Goal: Complete application form

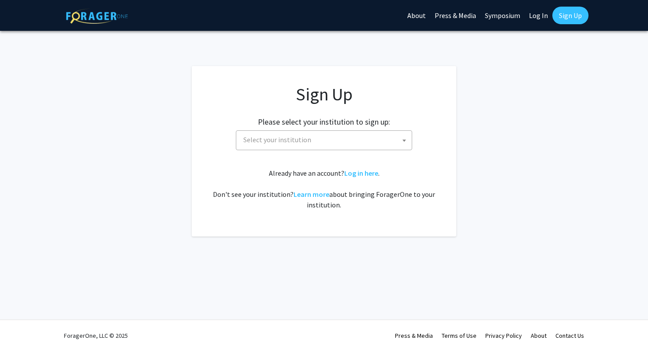
click at [312, 131] on span "Select your institution" at bounding box center [326, 140] width 172 height 18
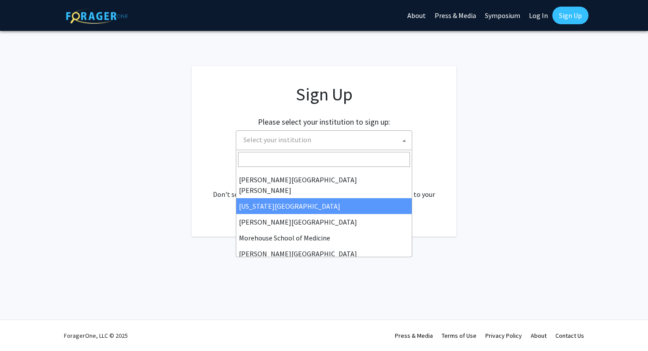
scroll to position [168, 0]
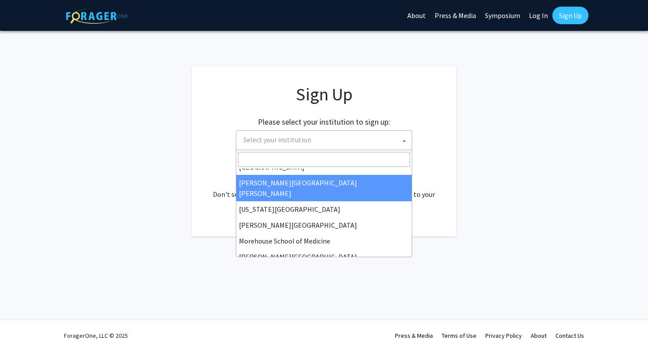
select select "1"
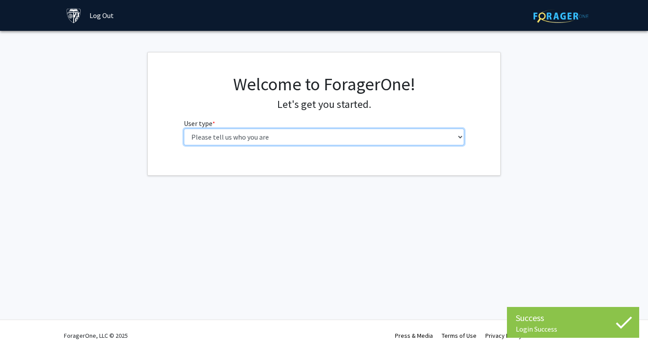
click at [350, 137] on select "Please tell us who you are Undergraduate Student Master's Student Doctoral Cand…" at bounding box center [324, 137] width 281 height 17
select select "2: masters"
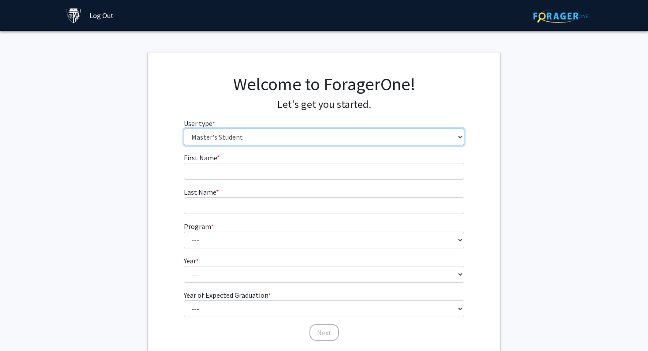
scroll to position [40, 0]
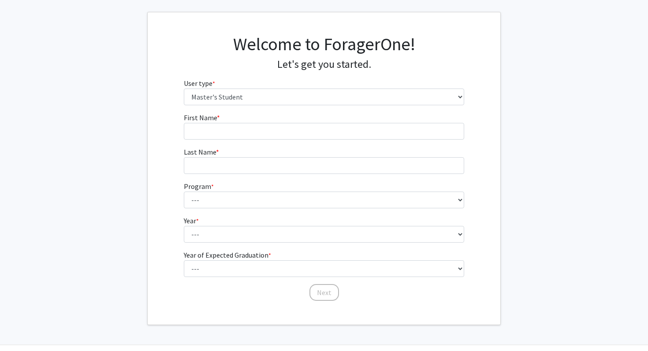
click at [291, 115] on fg-input "First Name * required" at bounding box center [324, 125] width 281 height 27
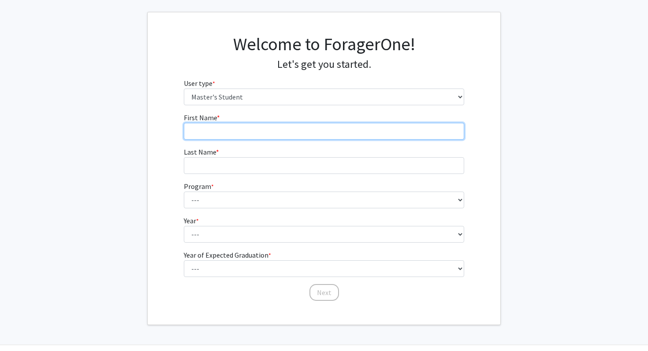
click at [274, 130] on input "First Name * required" at bounding box center [324, 131] width 281 height 17
type input "[PERSON_NAME]"
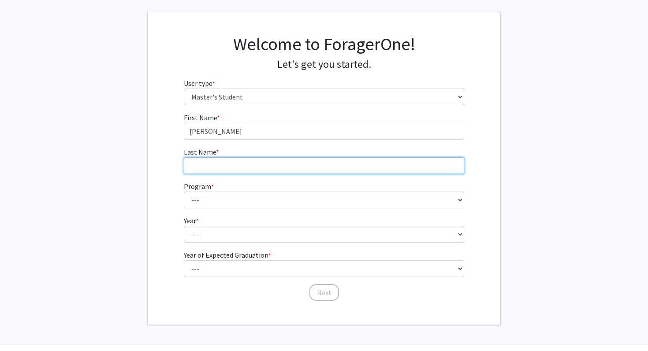
type input "[PERSON_NAME]"
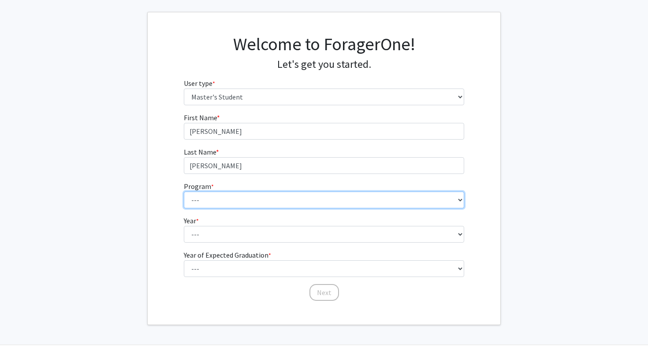
click at [243, 201] on select "--- Anatomy Education Applied and Computational Mathematics Applied Biomedical …" at bounding box center [324, 200] width 281 height 17
select select "105: 89"
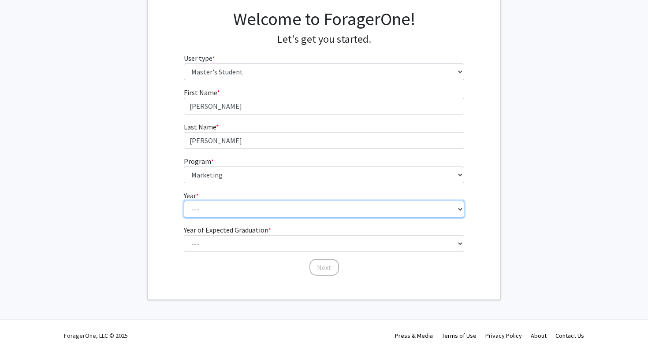
click at [286, 208] on select "--- First Year Second Year" at bounding box center [324, 209] width 281 height 17
select select "1: first_year"
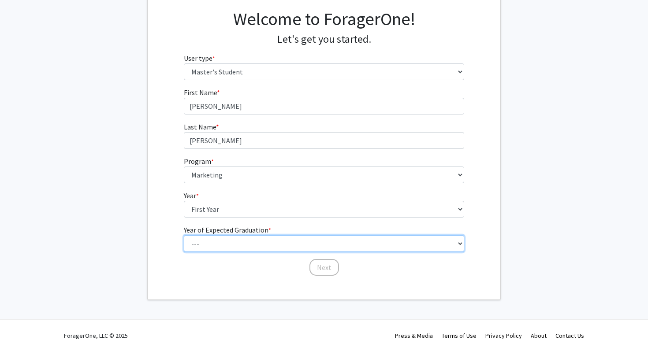
click at [313, 243] on select "--- 2025 2026 2027 2028 2029 2030 2031 2032 2033 2034" at bounding box center [324, 243] width 281 height 17
select select "2: 2026"
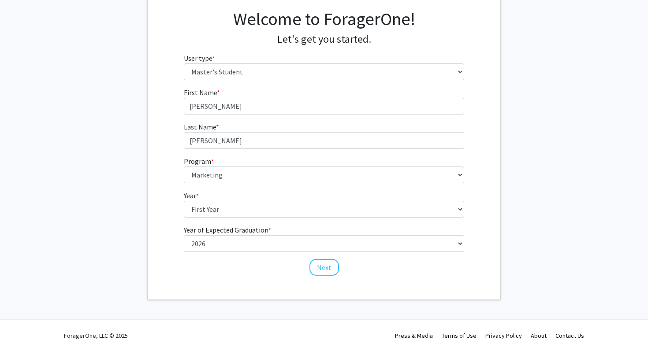
click at [409, 280] on div "Welcome to ForagerOne! Let's get you started. User type * required Please tell …" at bounding box center [324, 143] width 353 height 312
click at [329, 267] on button "Next" at bounding box center [324, 267] width 30 height 17
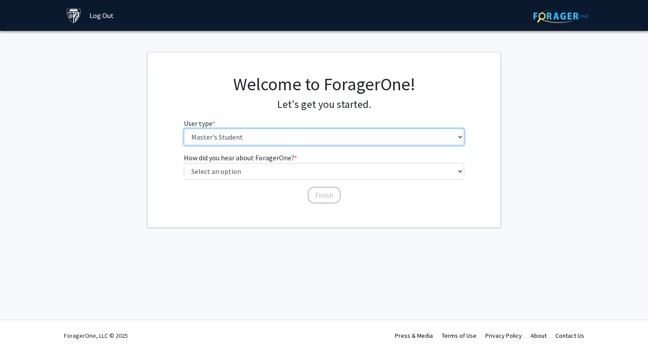
click at [326, 132] on select "Please tell us who you are Undergraduate Student Master's Student Doctoral Cand…" at bounding box center [324, 137] width 281 height 17
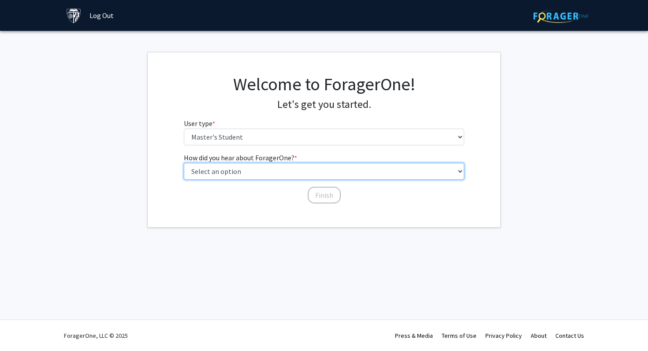
click at [316, 171] on select "Select an option Peer/student recommendation Faculty/staff recommendation Unive…" at bounding box center [324, 171] width 281 height 17
select select "5: other"
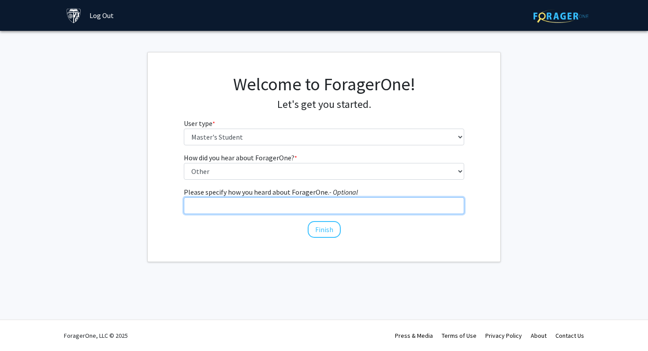
click at [312, 212] on input "Please specify how you heard about ForagerOne. - Optional" at bounding box center [324, 205] width 281 height 17
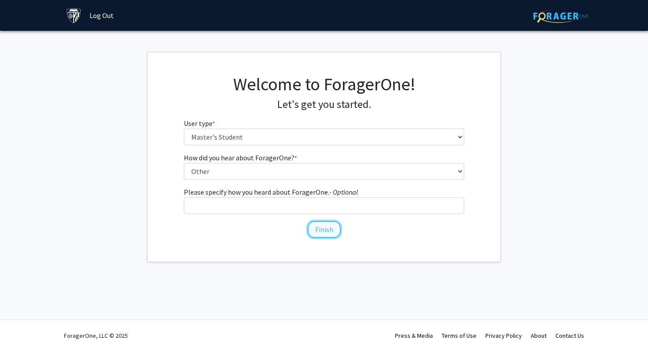
click at [320, 231] on button "Finish" at bounding box center [324, 229] width 33 height 17
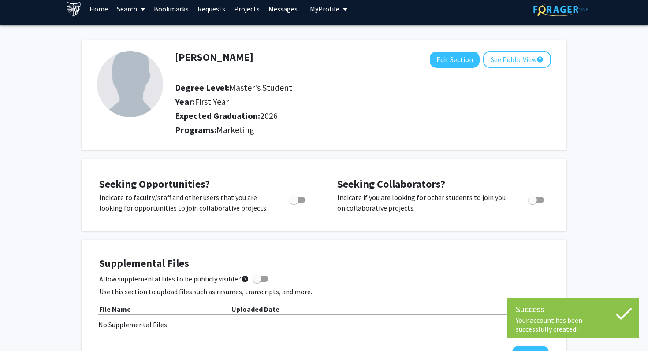
scroll to position [8, 0]
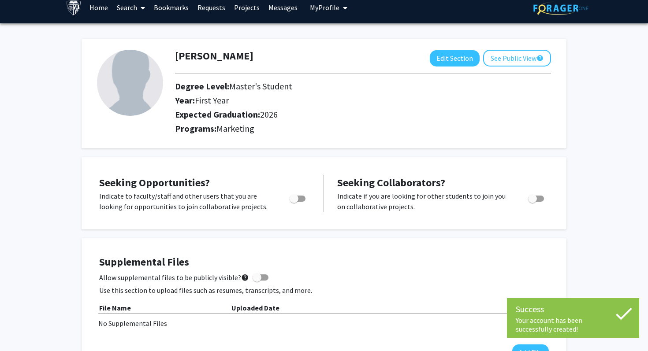
click at [128, 85] on img at bounding box center [130, 83] width 66 height 66
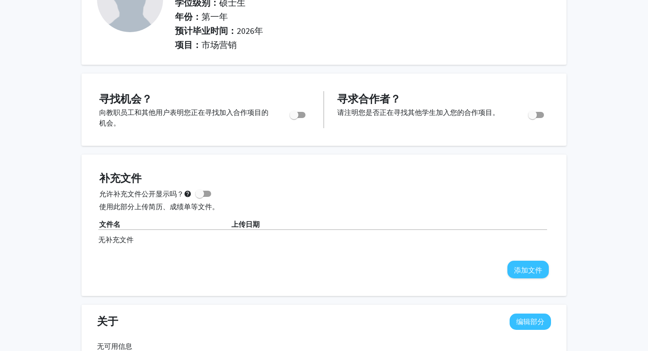
scroll to position [0, 0]
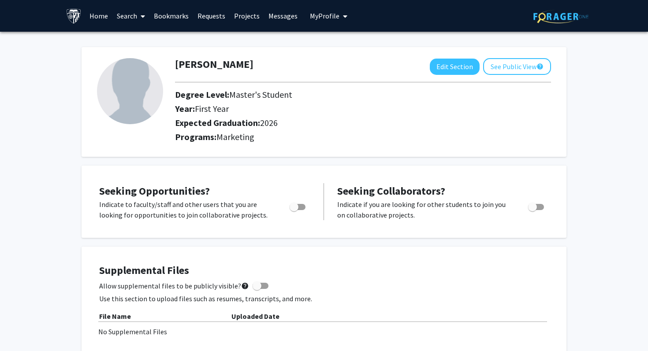
click at [369, 85] on div at bounding box center [362, 82] width 389 height 15
